Goal: Answer question/provide support: Share knowledge or assist other users

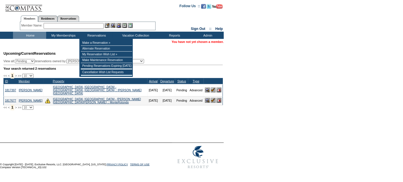
click at [87, 26] on input "text" at bounding box center [74, 26] width 60 height 6
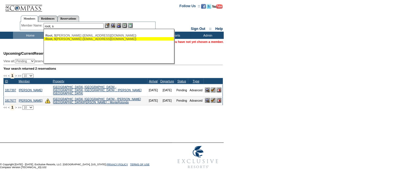
click at [85, 39] on div "Root, S [PERSON_NAME] ([EMAIL_ADDRESS][DOMAIN_NAME])" at bounding box center [108, 38] width 127 height 3
type input "[PERSON_NAME] ([EMAIL_ADDRESS][DOMAIN_NAME])"
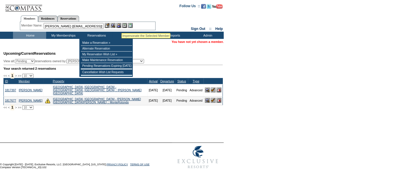
click at [120, 25] on img at bounding box center [118, 25] width 5 height 5
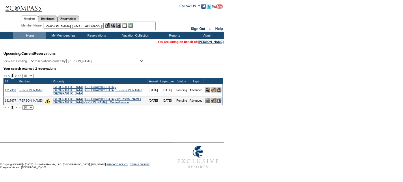
click at [119, 25] on img at bounding box center [118, 25] width 5 height 5
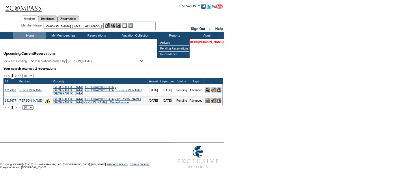
click at [218, 43] on link "[PERSON_NAME]" at bounding box center [211, 41] width 26 height 3
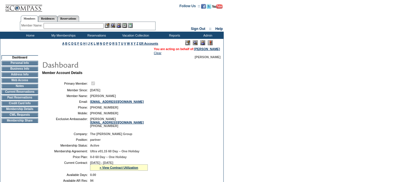
click at [29, 36] on td "Home" at bounding box center [29, 35] width 33 height 7
